Goal: Check status: Check status

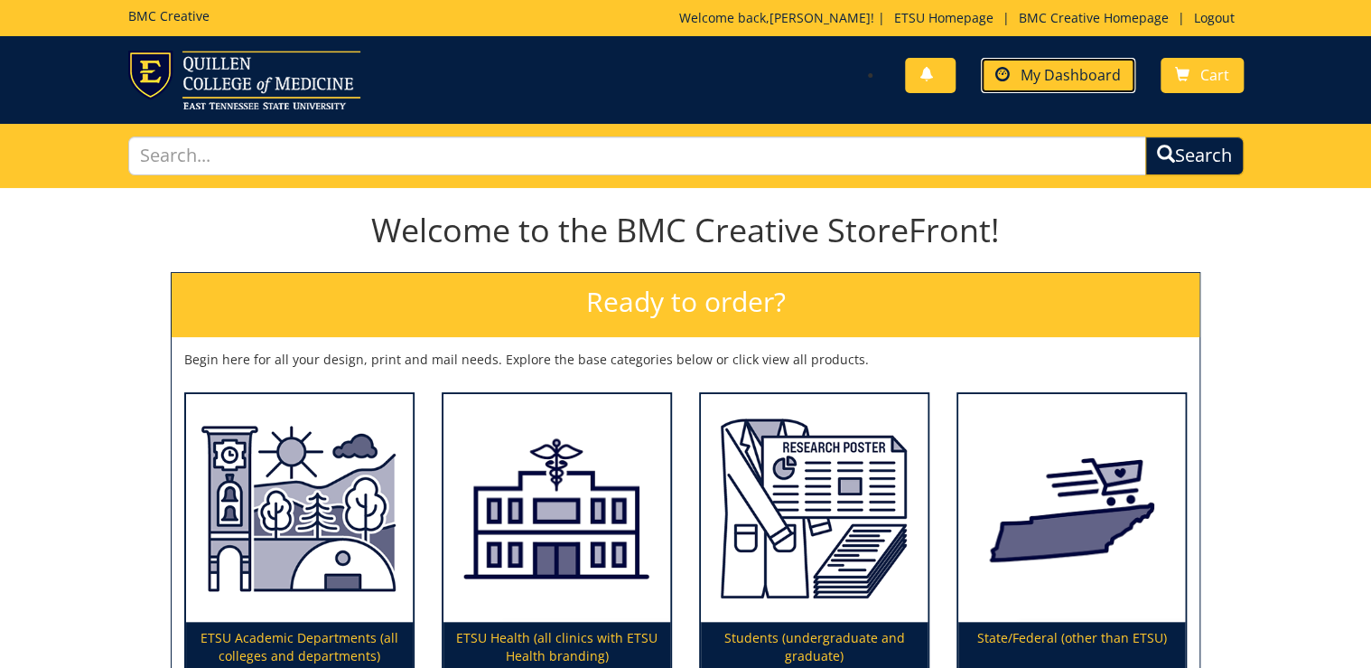
click at [1097, 65] on span "My Dashboard" at bounding box center [1071, 75] width 100 height 20
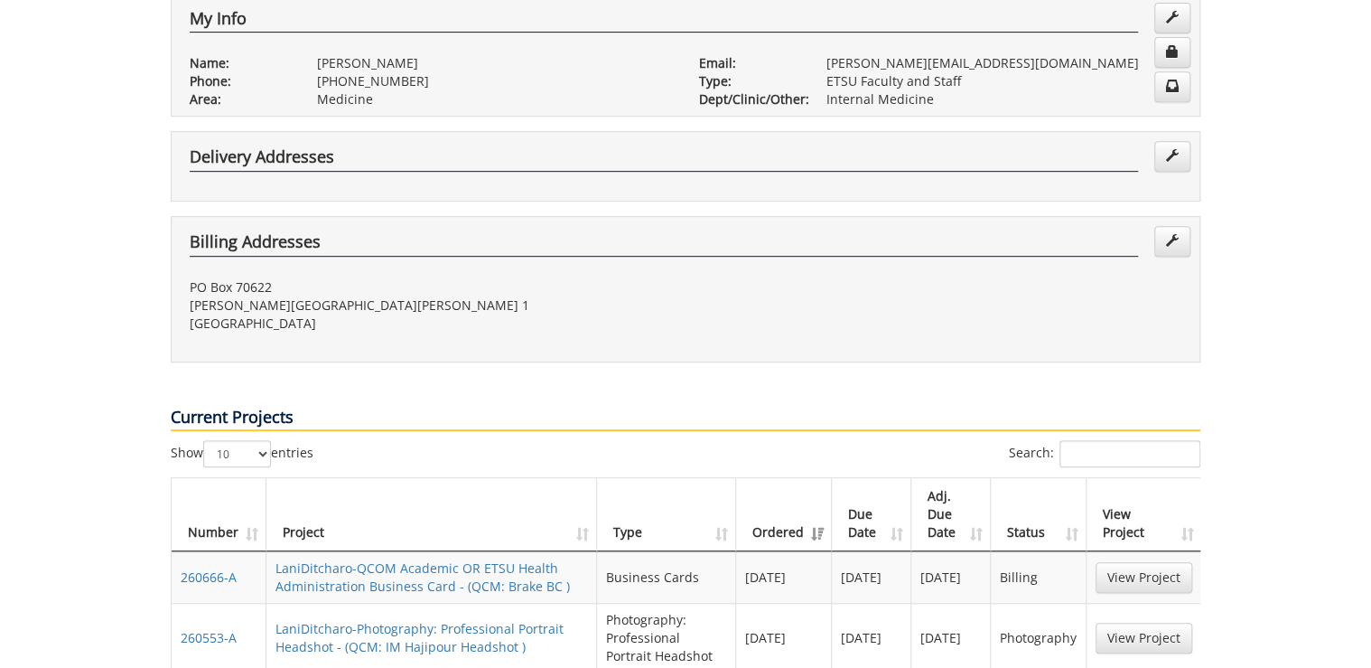
scroll to position [434, 0]
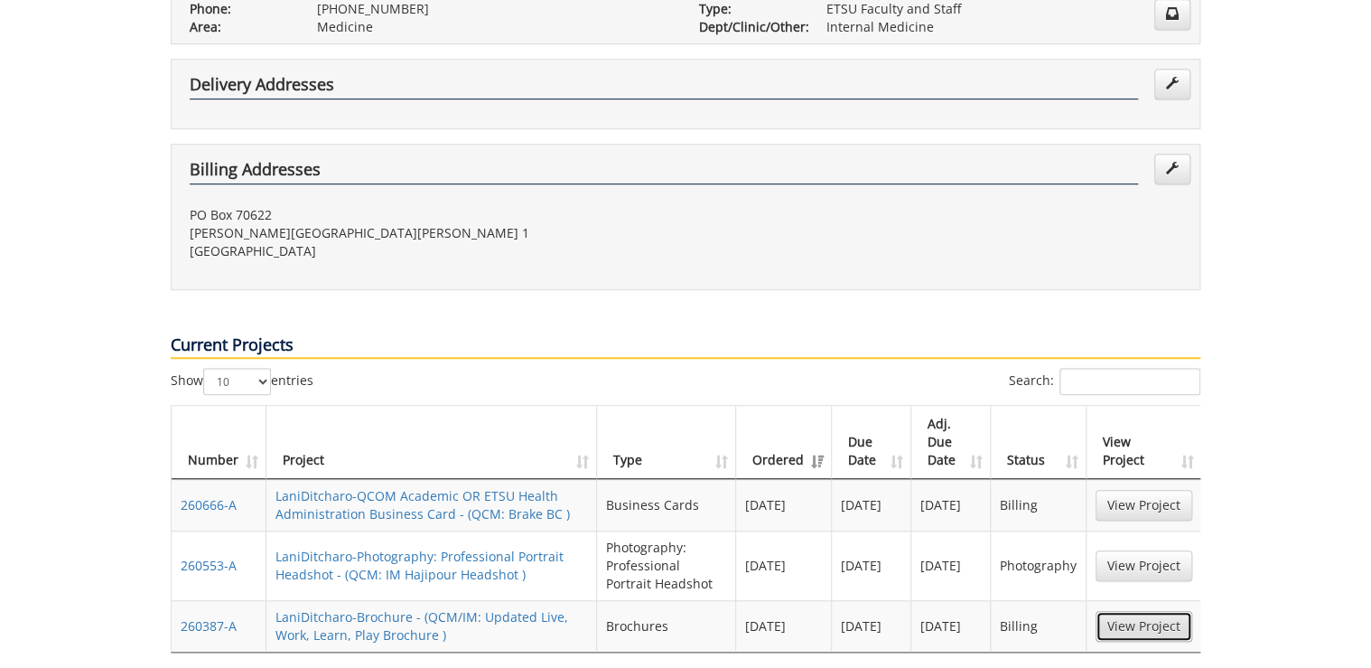
click at [1144, 611] on link "View Project" at bounding box center [1144, 626] width 97 height 31
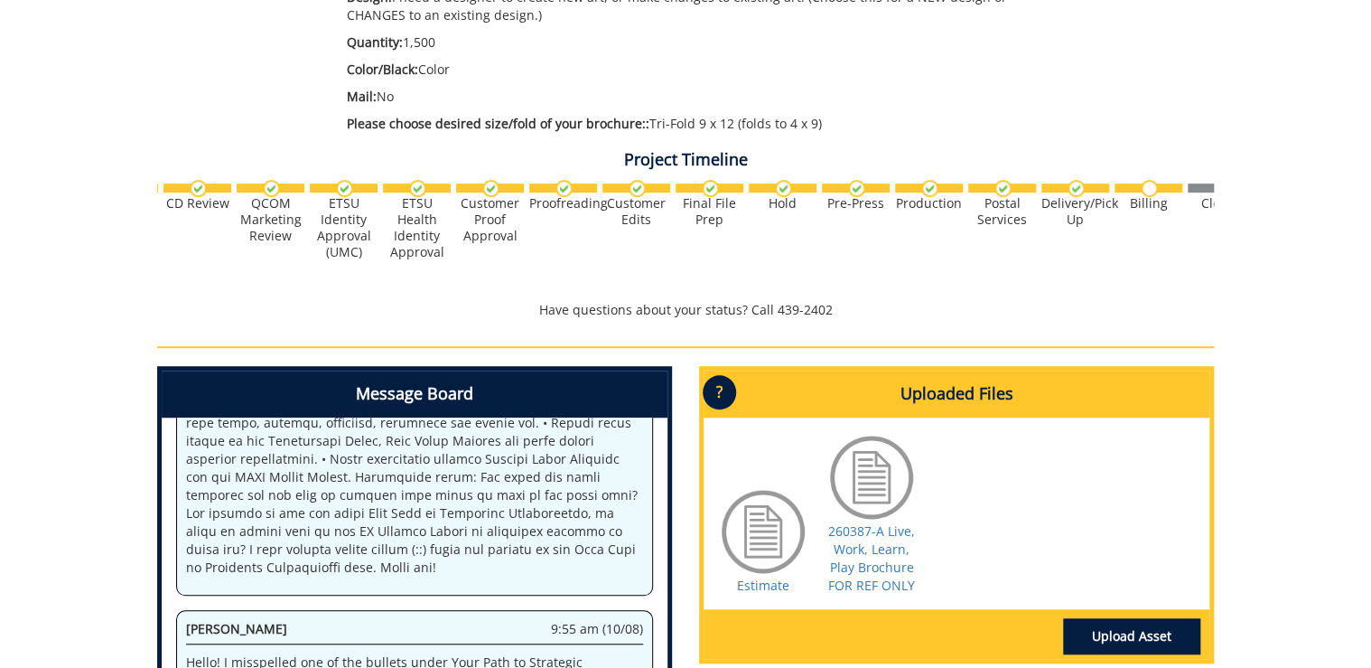
scroll to position [0, 708]
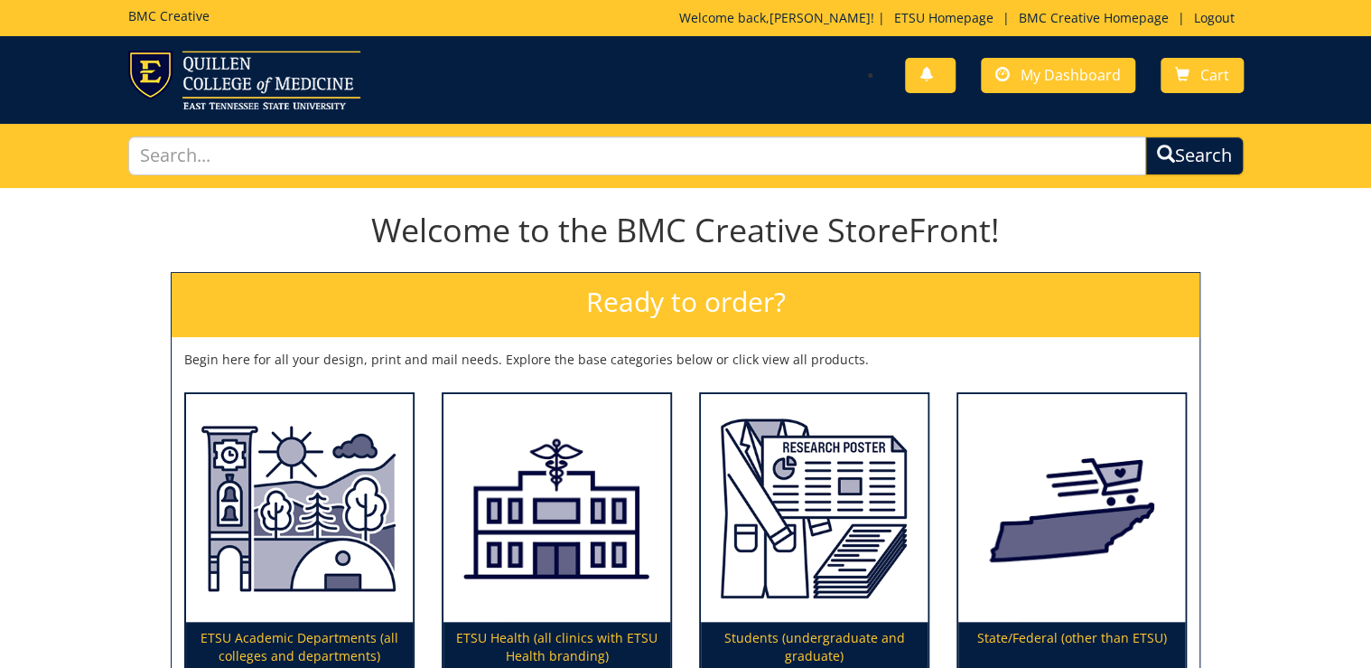
click at [1079, 96] on div "You have no new notifications My Dashboard Cart" at bounding box center [972, 76] width 572 height 51
click at [1061, 82] on span "My Dashboard" at bounding box center [1071, 75] width 100 height 20
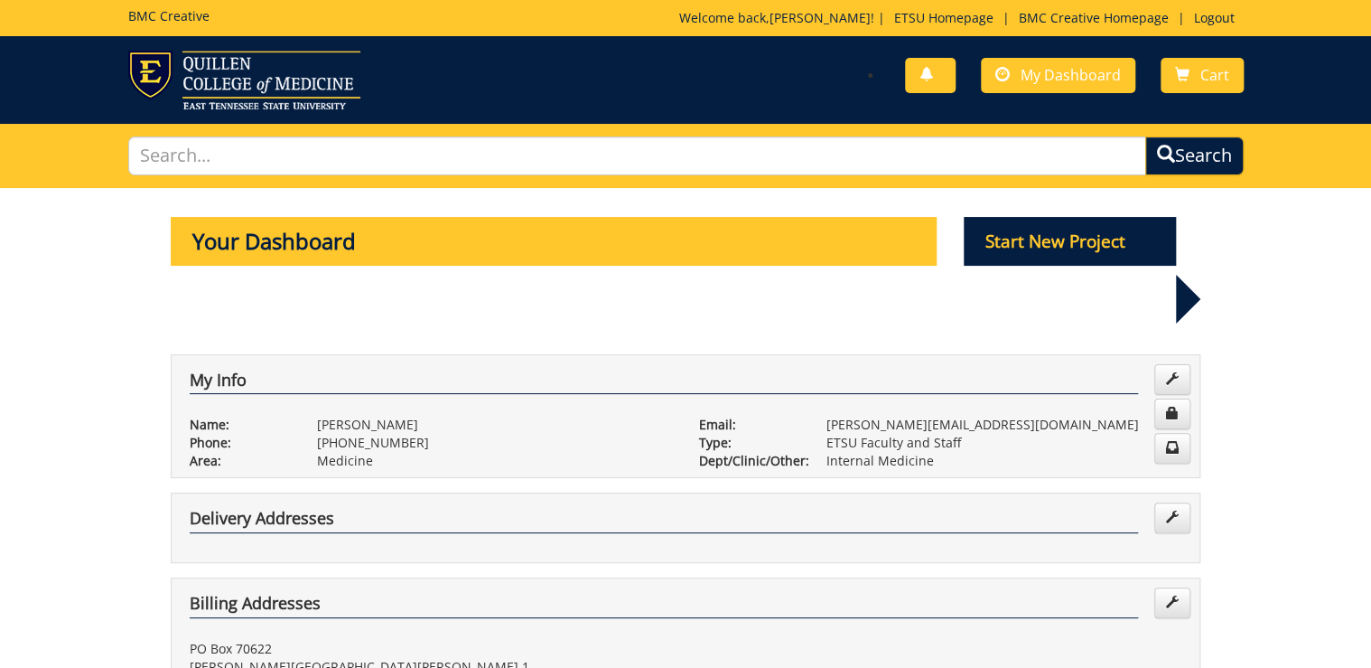
scroll to position [506, 0]
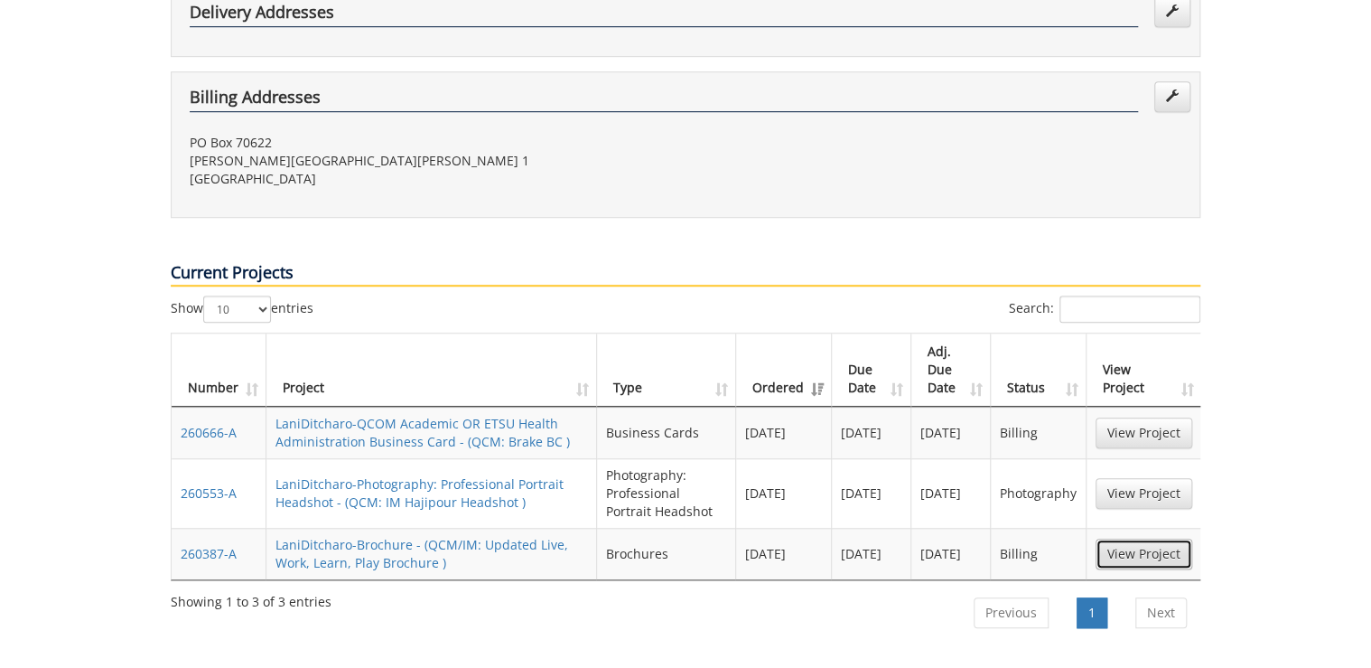
click at [1171, 538] on link "View Project" at bounding box center [1144, 553] width 97 height 31
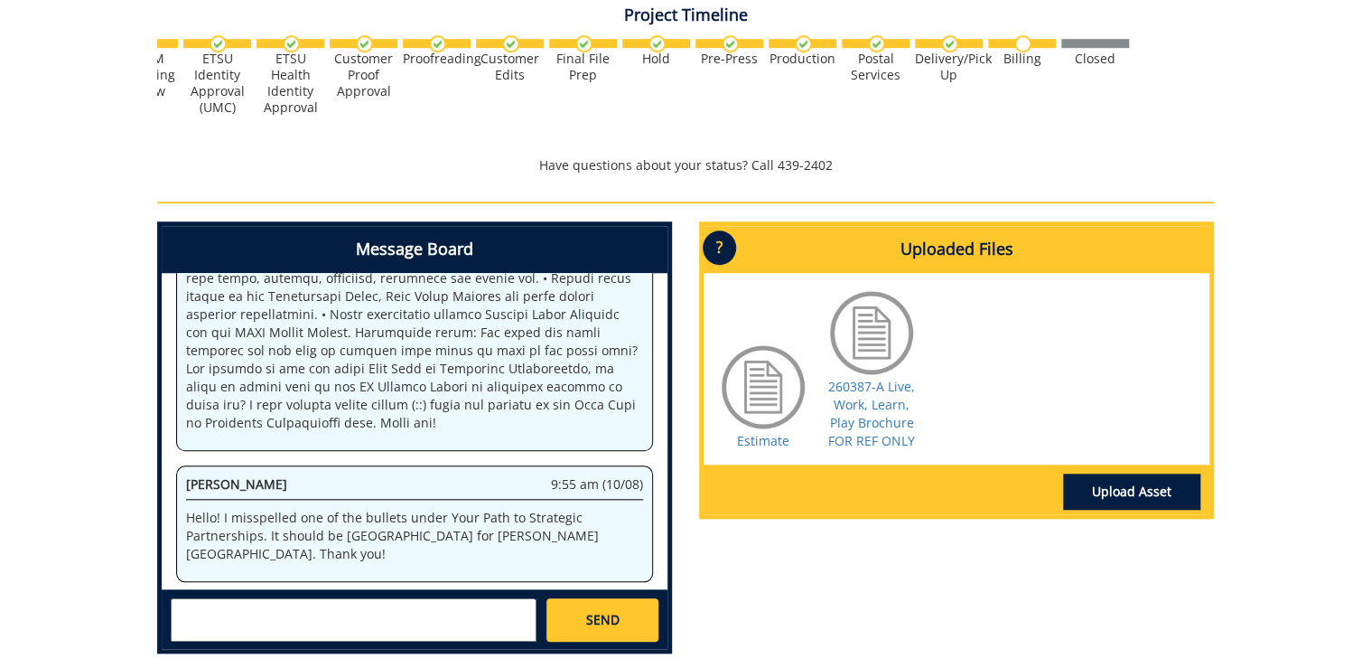
scroll to position [723, 0]
